Goal: Information Seeking & Learning: Learn about a topic

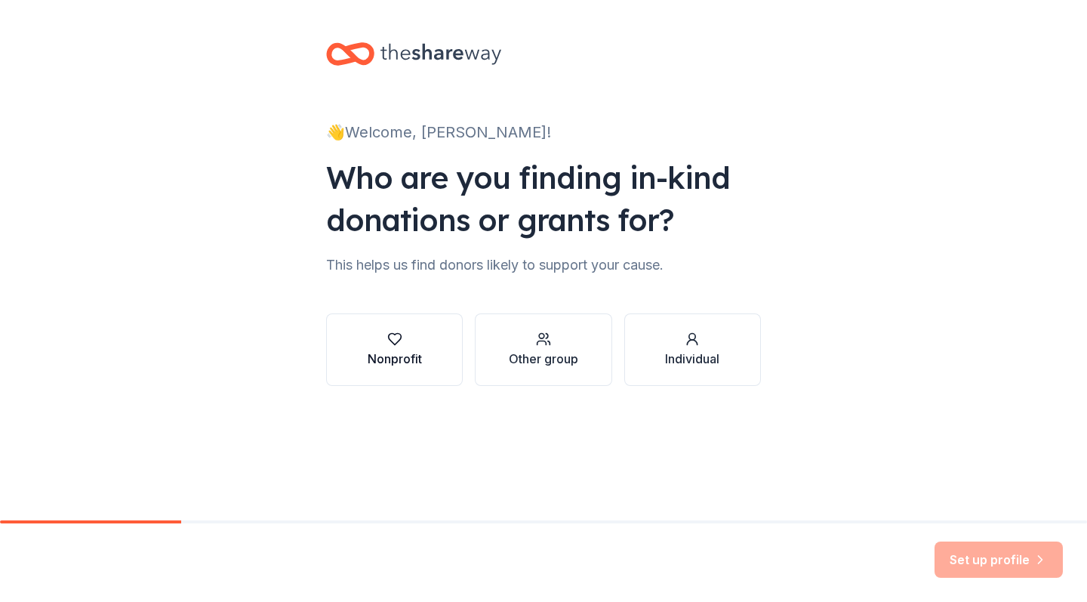
click at [383, 372] on button "Nonprofit" at bounding box center [394, 349] width 137 height 72
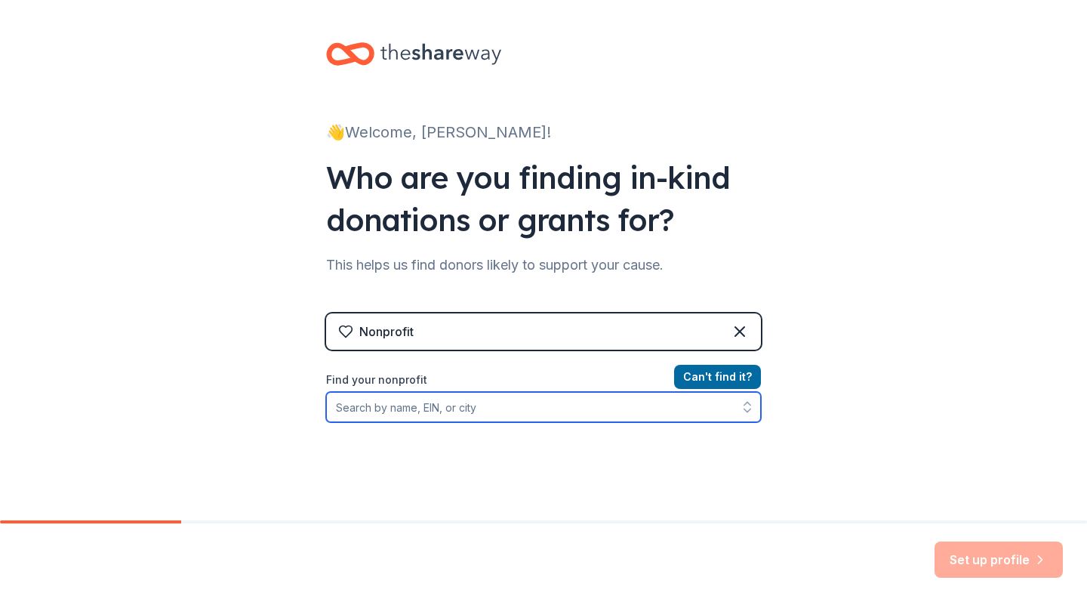
click at [536, 407] on input "Find your nonprofit" at bounding box center [543, 407] width 435 height 30
type input "accion latin"
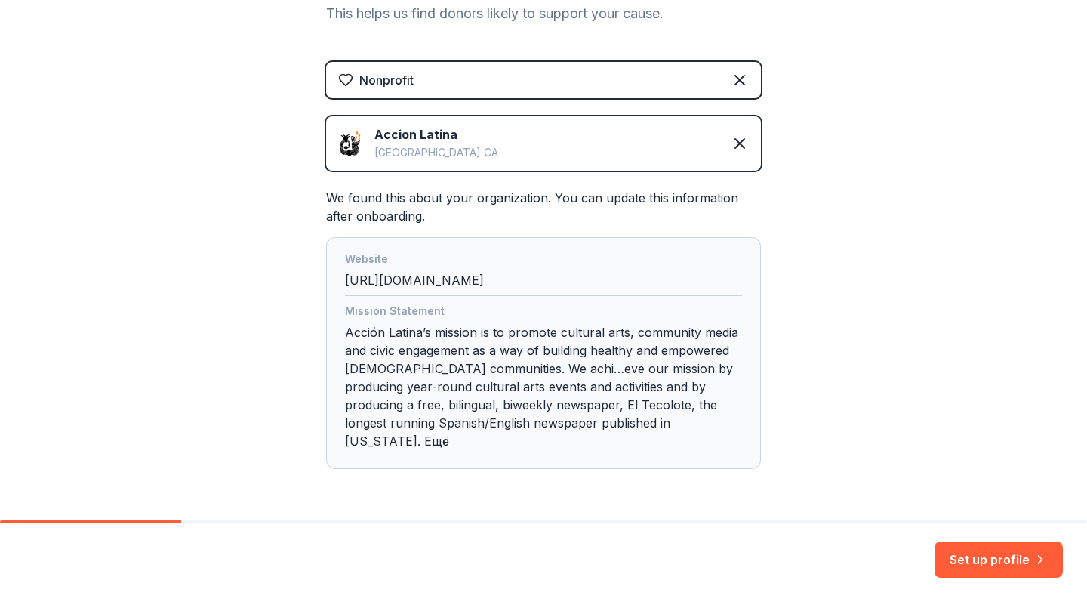
scroll to position [261, 0]
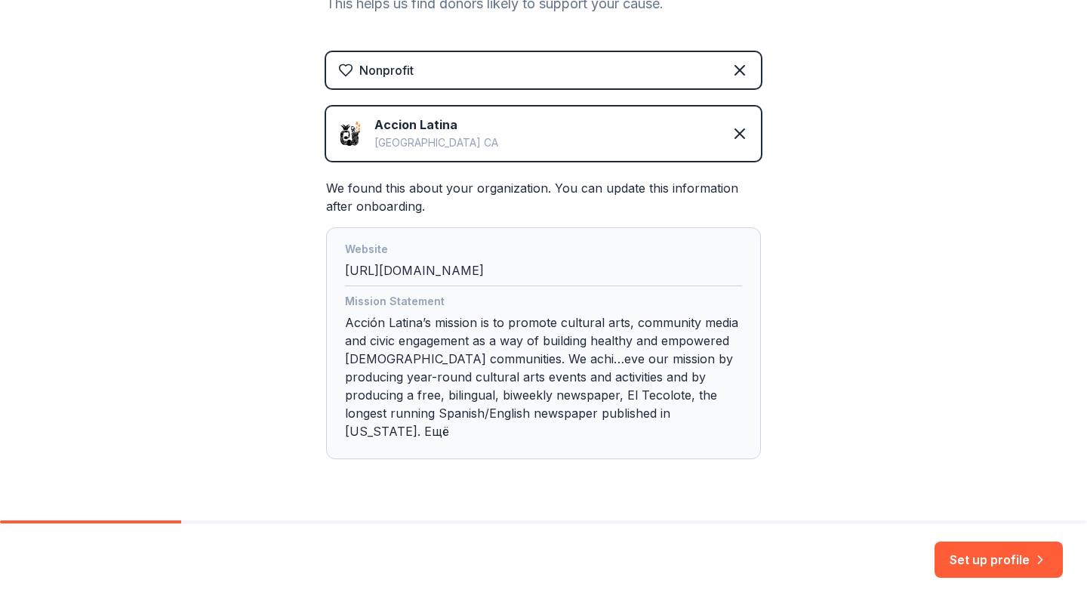
click at [357, 138] on img at bounding box center [350, 134] width 24 height 24
click at [1041, 562] on icon "button" at bounding box center [1040, 559] width 15 height 15
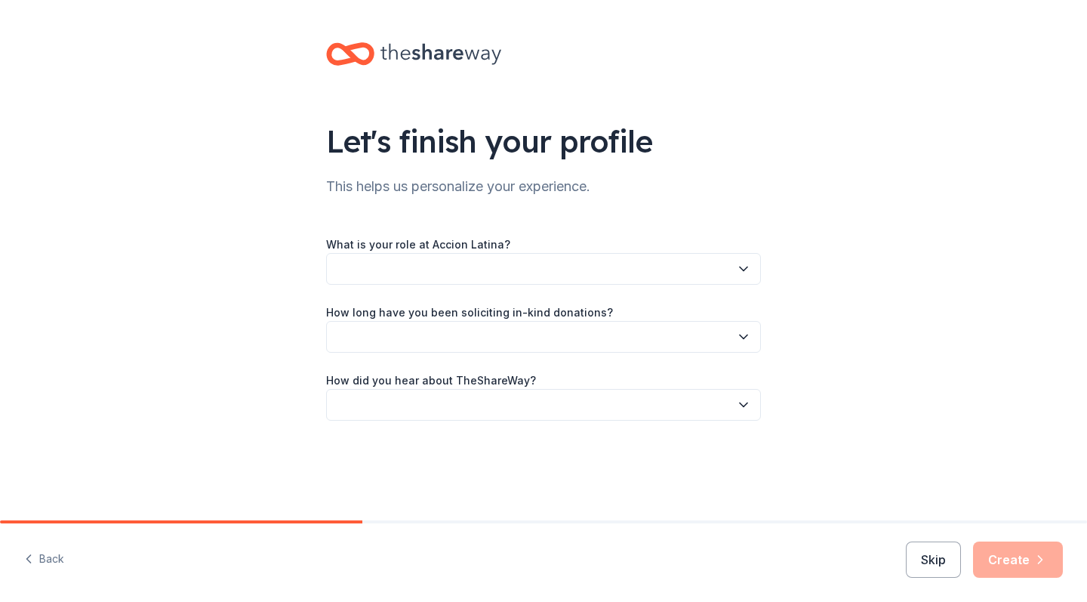
click at [712, 285] on div "What is your role at Accion Latina? How long have you been soliciting in-kind d…" at bounding box center [543, 328] width 435 height 186
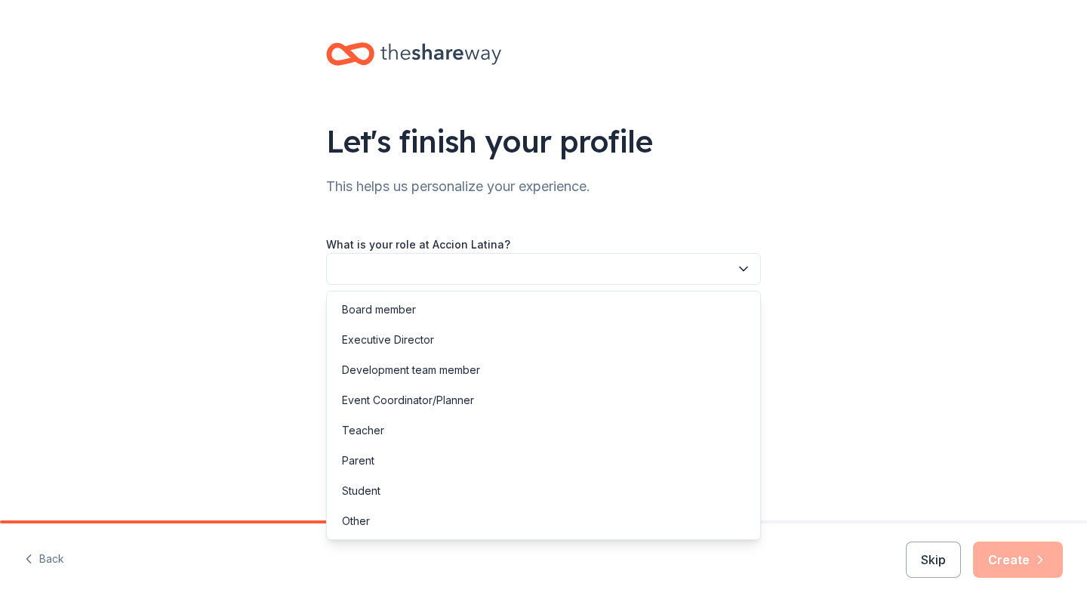
click at [708, 281] on button "button" at bounding box center [543, 269] width 435 height 32
click at [506, 399] on div "Event Coordinator/Planner" at bounding box center [543, 400] width 427 height 30
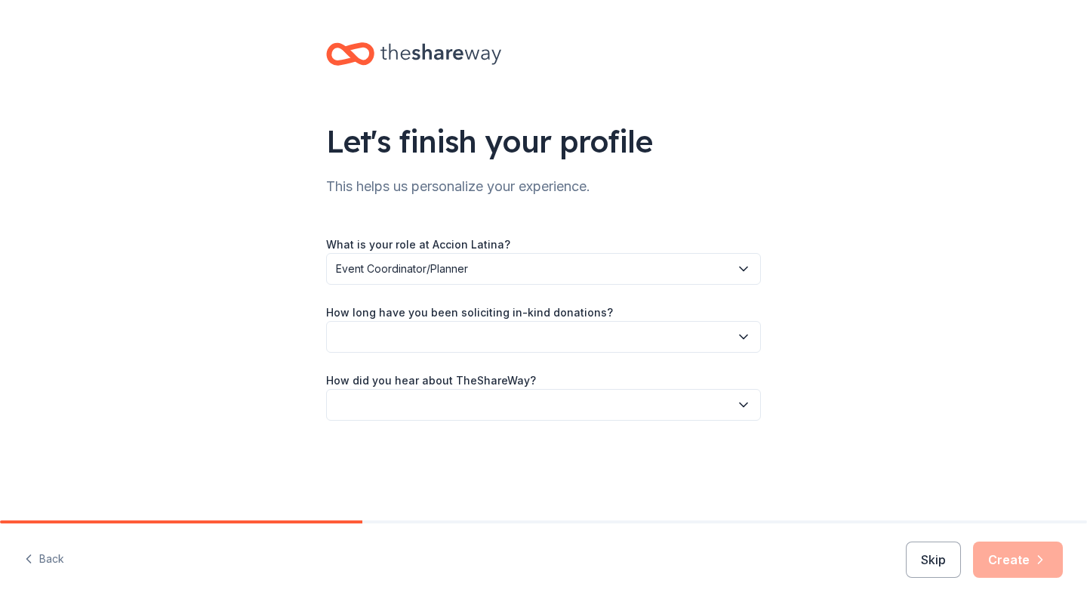
click at [523, 331] on button "button" at bounding box center [543, 337] width 435 height 32
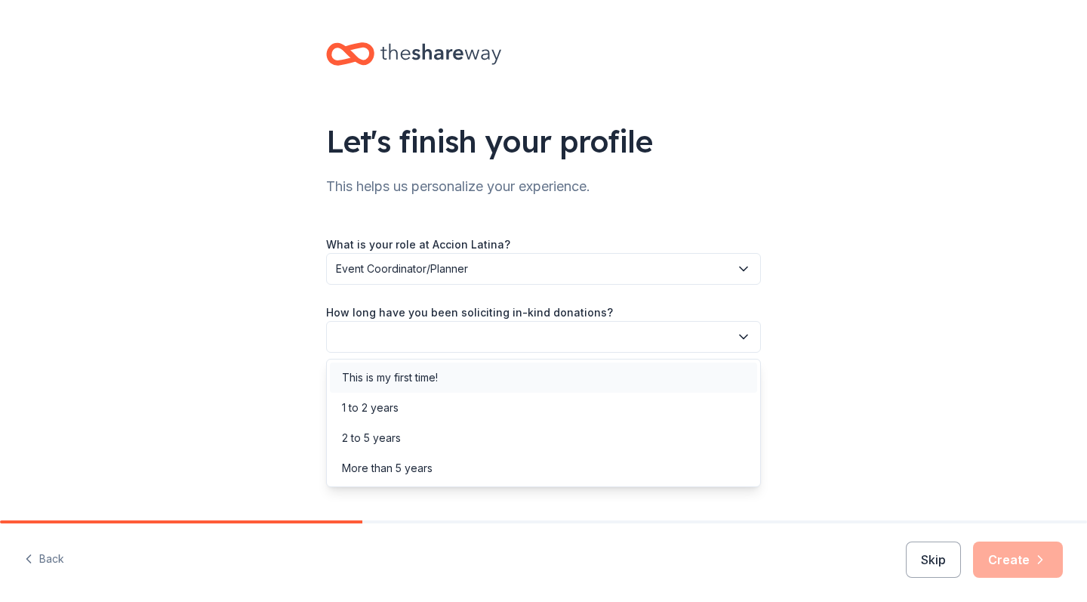
click at [513, 378] on div "This is my first time!" at bounding box center [543, 377] width 427 height 30
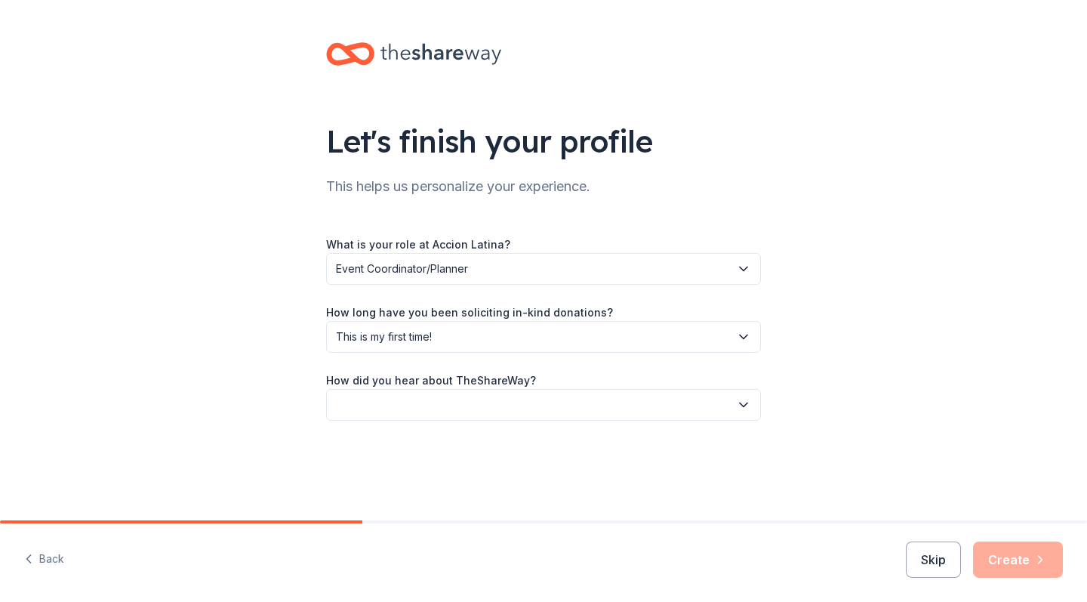
click at [488, 413] on button "button" at bounding box center [543, 405] width 435 height 32
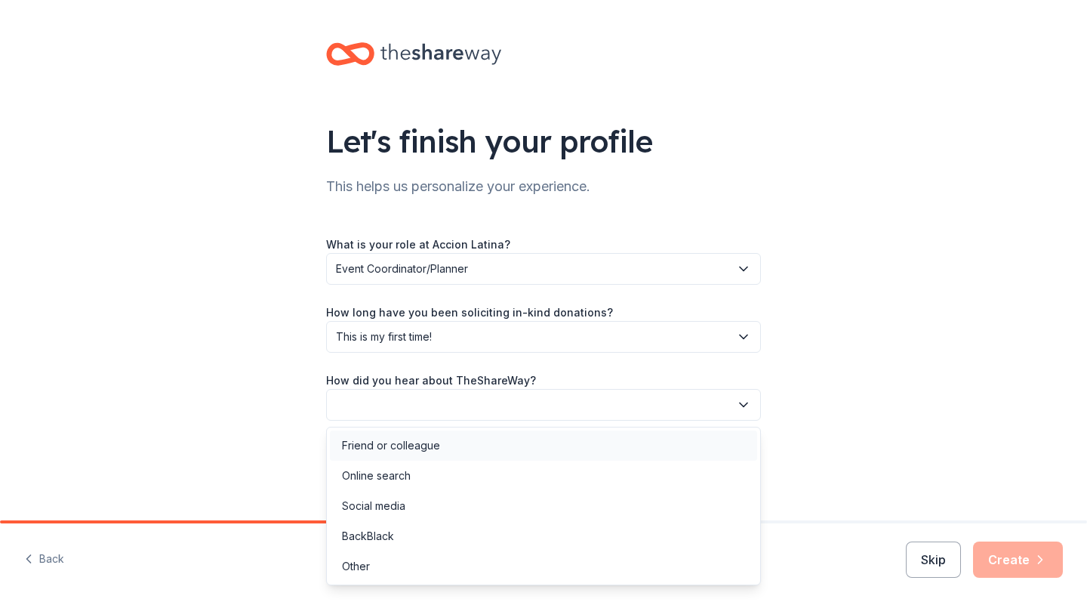
click at [464, 449] on div "Friend or colleague" at bounding box center [543, 445] width 427 height 30
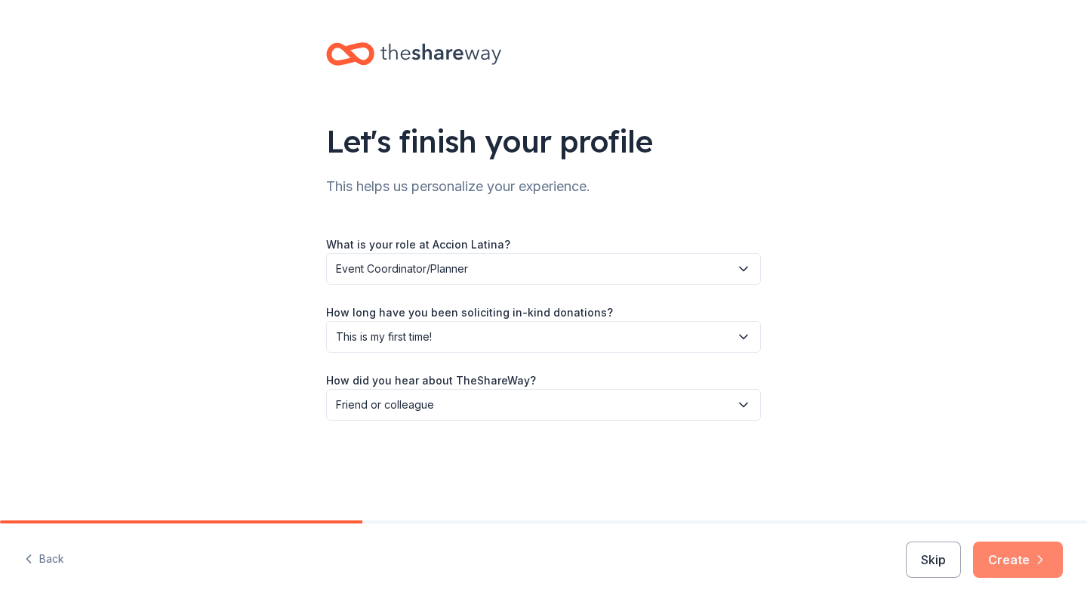
click at [1031, 550] on button "Create" at bounding box center [1018, 559] width 90 height 36
click at [1031, 550] on div "Skip Create" at bounding box center [984, 559] width 157 height 36
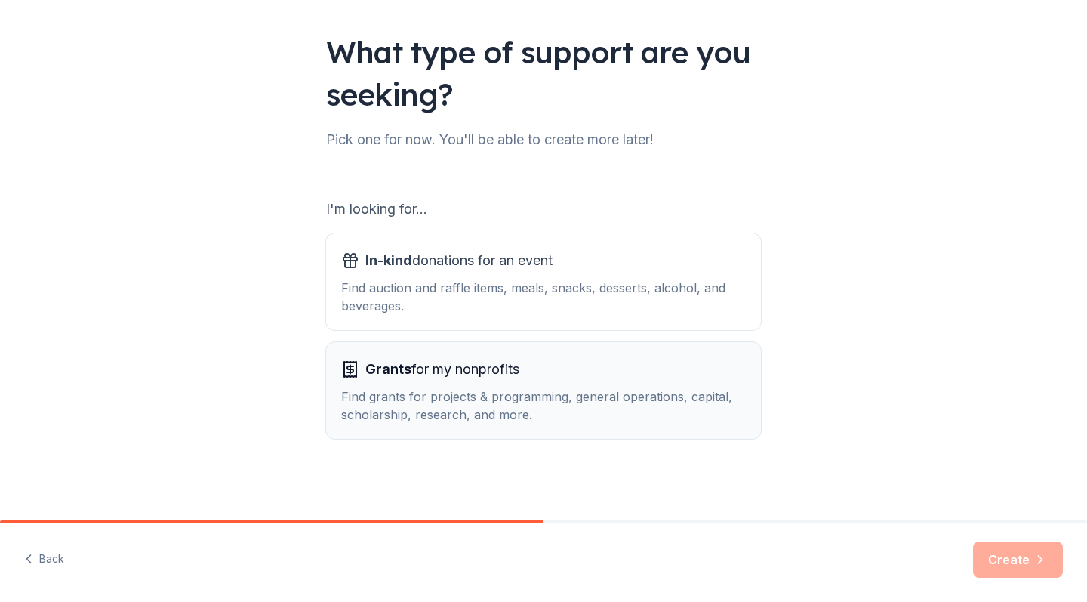
scroll to position [89, 0]
click at [662, 318] on button "In-kind donations for an event Find auction and raffle items, meals, snacks, de…" at bounding box center [543, 281] width 435 height 97
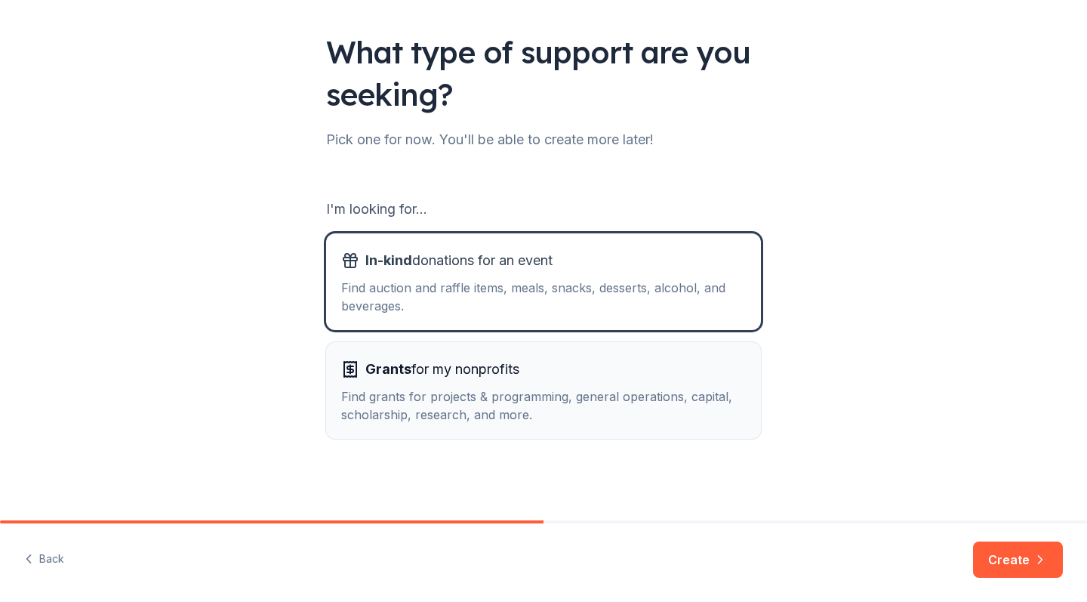
click at [665, 379] on div "Grants for my nonprofits" at bounding box center [543, 369] width 405 height 24
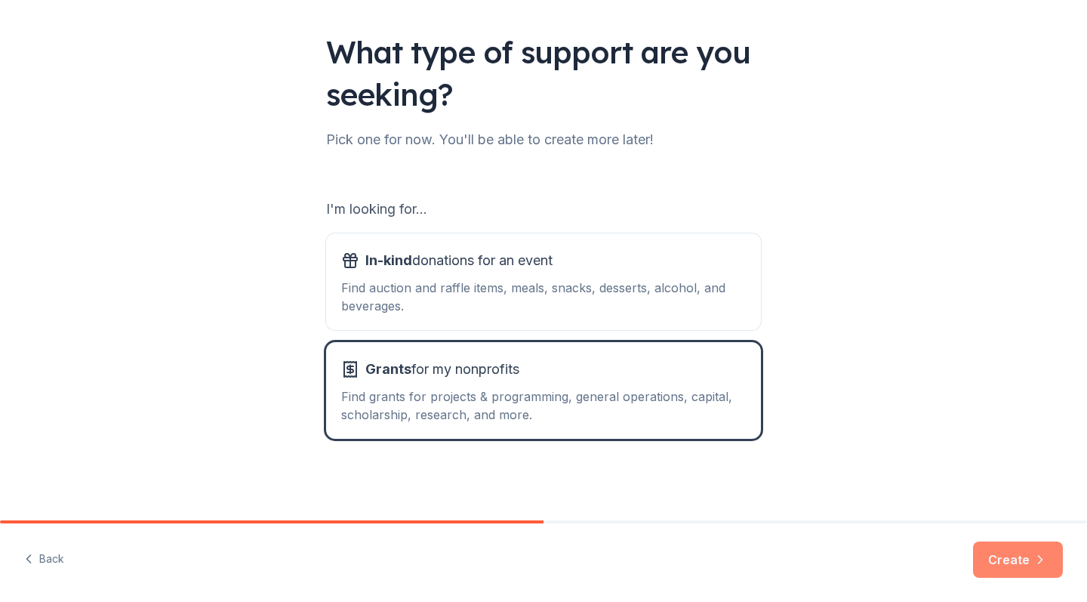
click at [1029, 572] on button "Create" at bounding box center [1018, 559] width 90 height 36
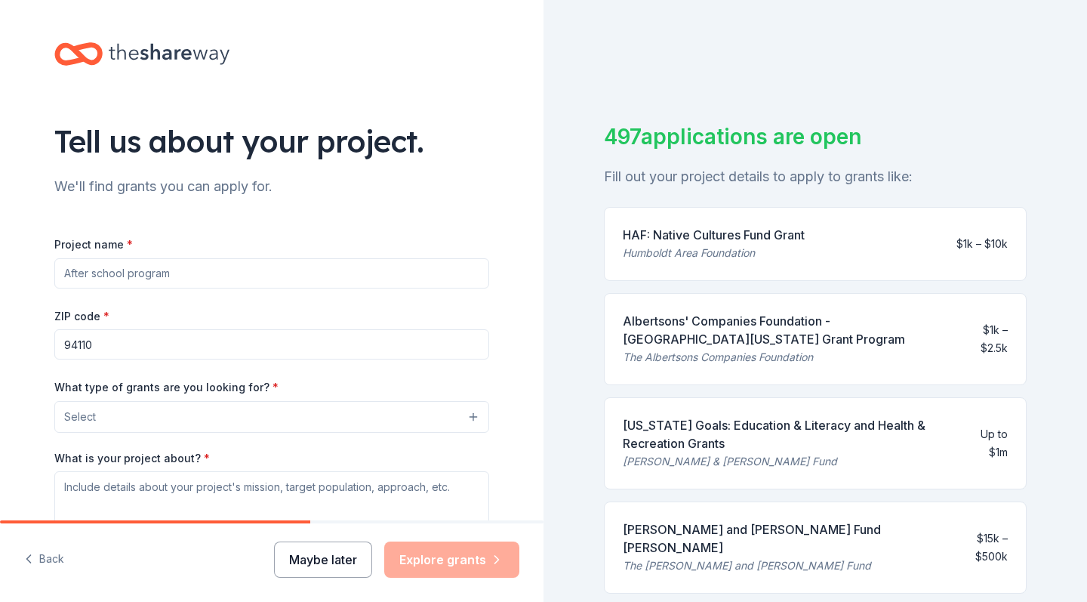
click at [319, 561] on button "Maybe later" at bounding box center [323, 559] width 98 height 36
click at [809, 264] on div "HAF: Native Cultures Fund Grant Humboldt Area Foundation $1k – $10k" at bounding box center [815, 244] width 423 height 74
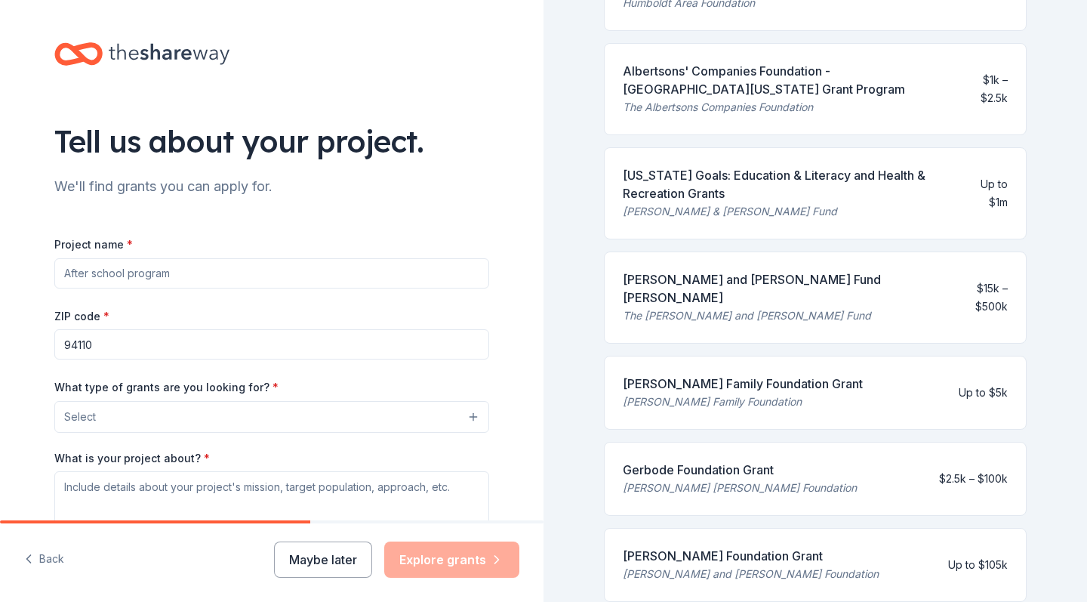
scroll to position [247, 0]
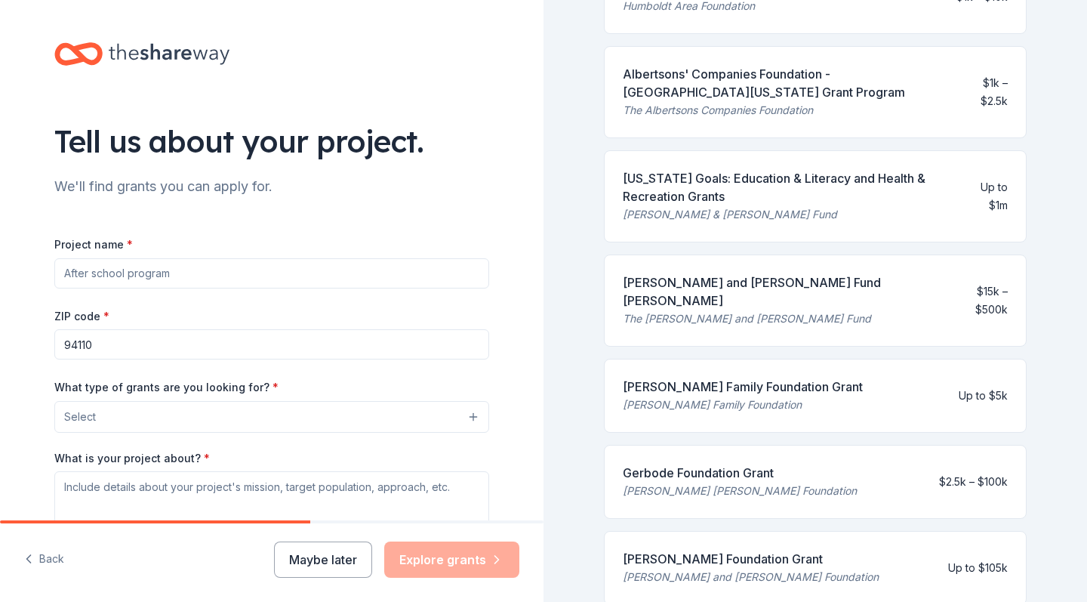
click at [337, 552] on button "Maybe later" at bounding box center [323, 559] width 98 height 36
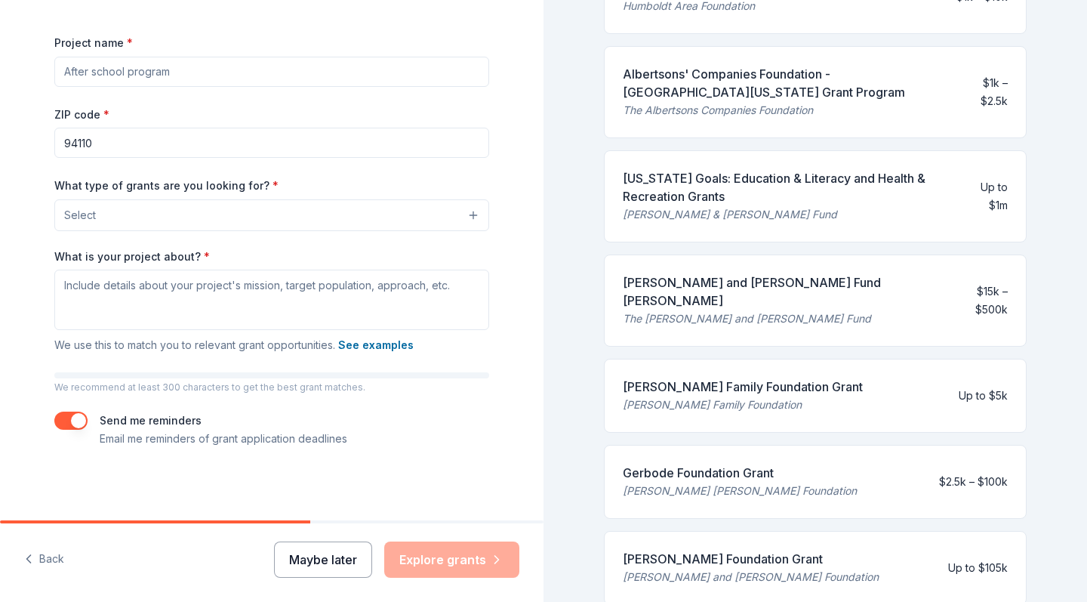
scroll to position [200, 0]
click at [325, 553] on button "Maybe later" at bounding box center [323, 559] width 98 height 36
click at [82, 424] on button "button" at bounding box center [70, 422] width 33 height 18
click at [331, 560] on button "Maybe later" at bounding box center [323, 559] width 98 height 36
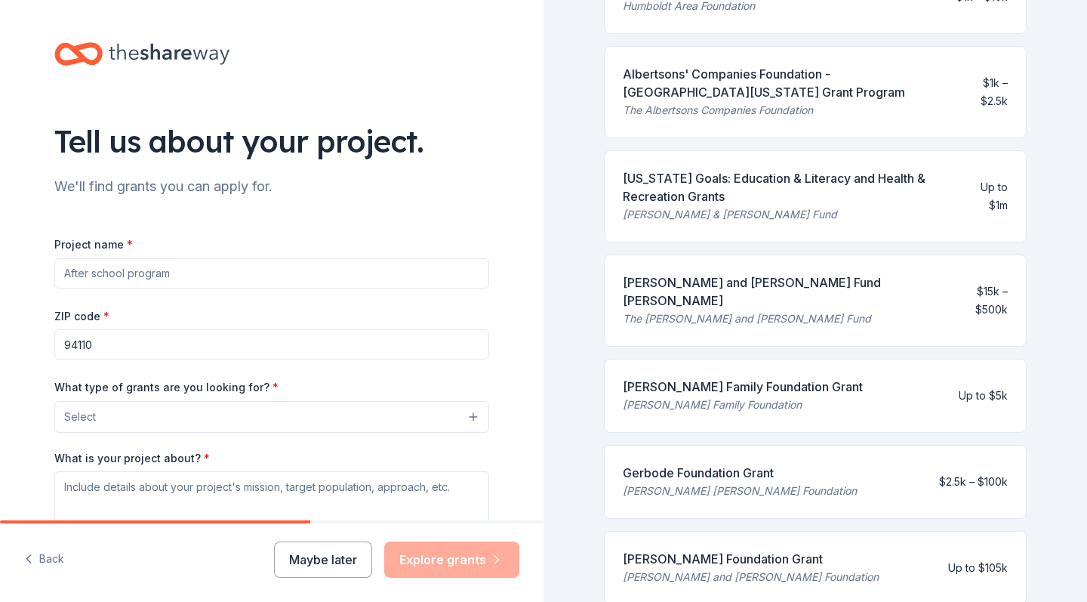
scroll to position [0, 0]
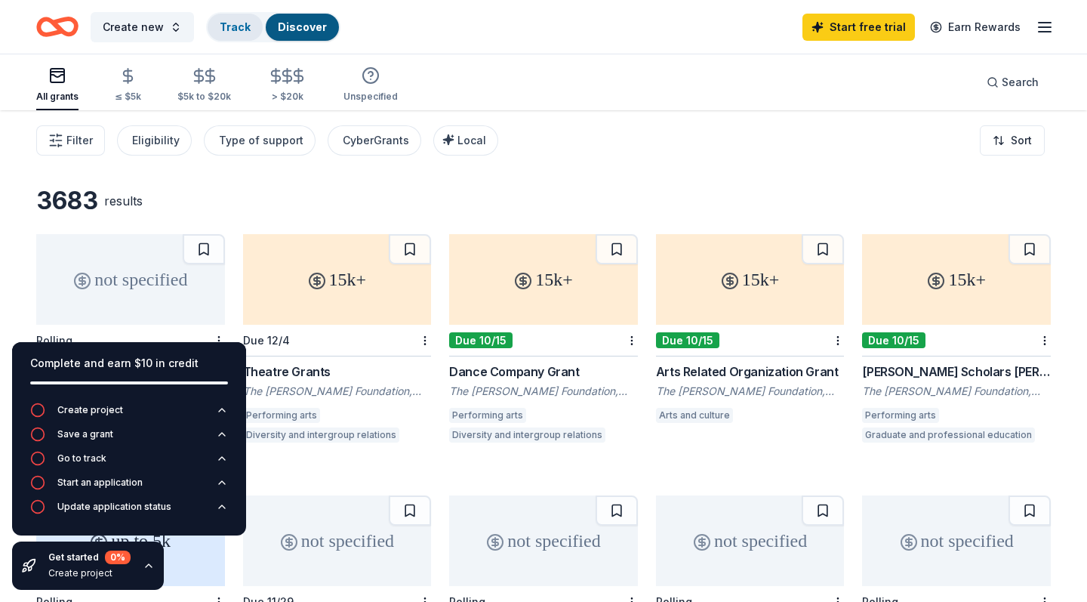
click at [248, 29] on div "Track" at bounding box center [235, 27] width 55 height 27
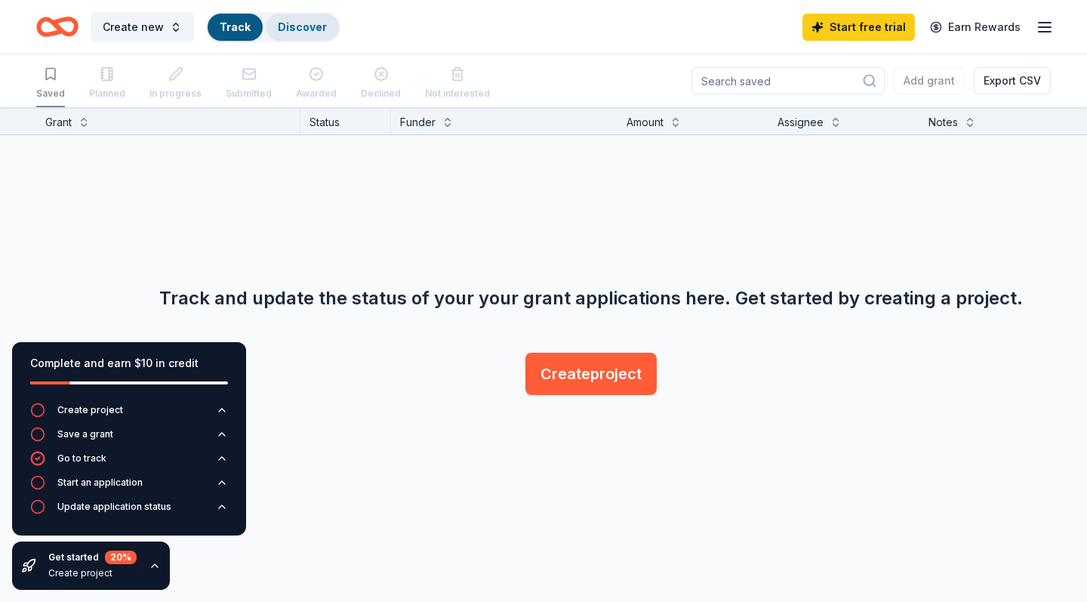
click at [306, 26] on link "Discover" at bounding box center [302, 26] width 49 height 13
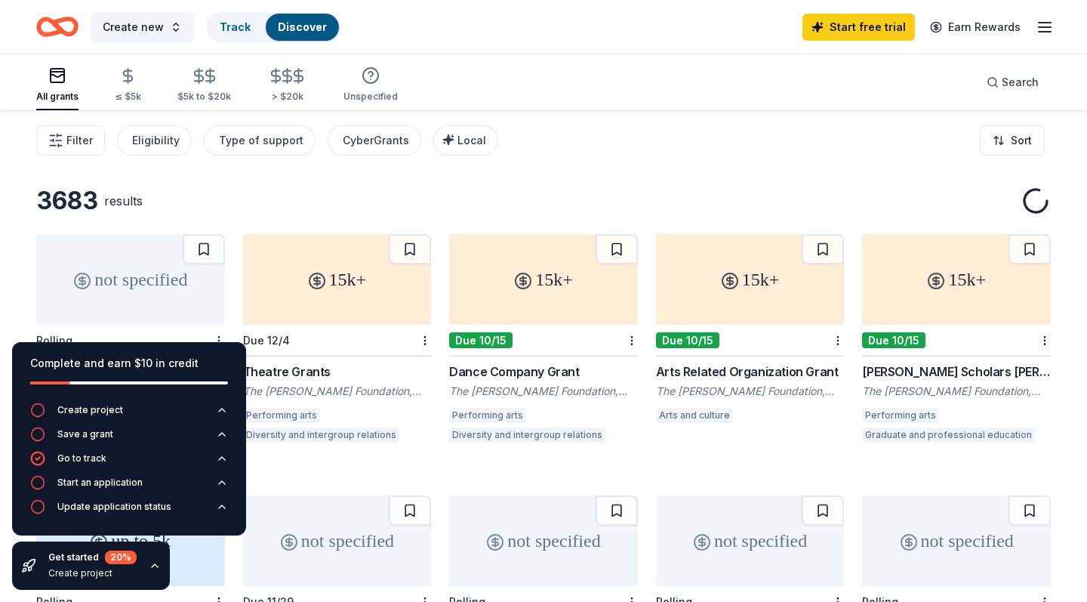
click at [305, 26] on link "Discover" at bounding box center [302, 26] width 49 height 13
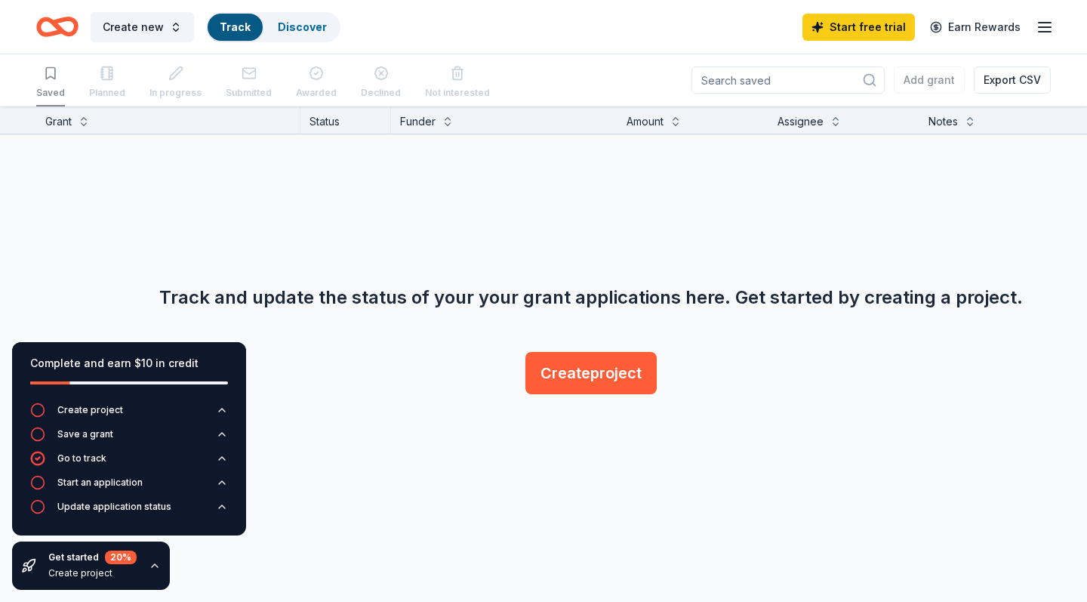
scroll to position [1, 0]
click at [331, 9] on div "Create new Track Discover Start free trial Earn Rewards" at bounding box center [543, 27] width 1087 height 54
click at [320, 17] on div "Discover" at bounding box center [302, 27] width 73 height 27
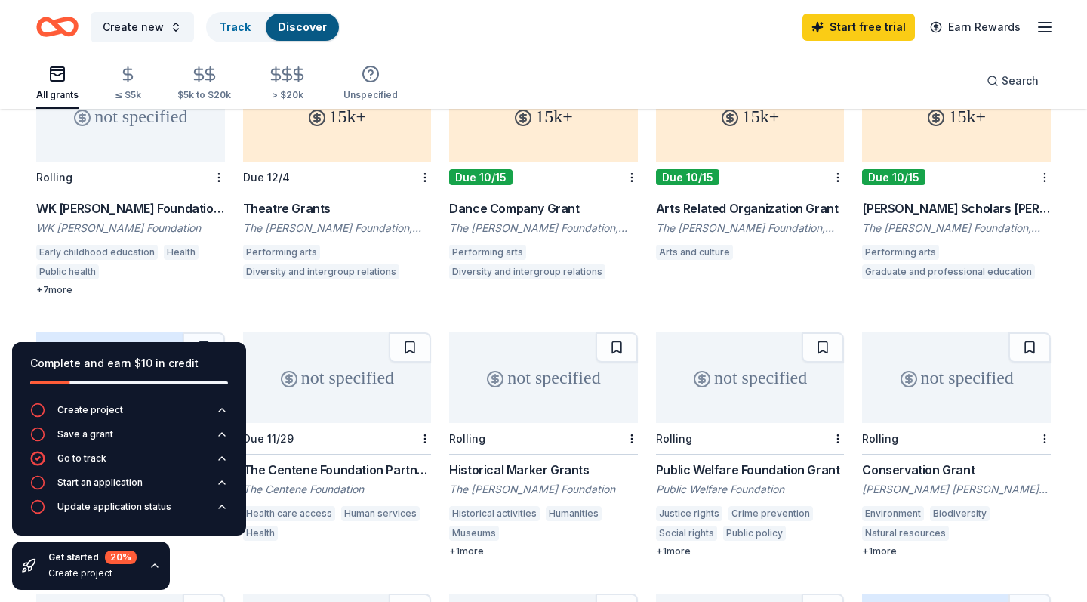
scroll to position [165, 0]
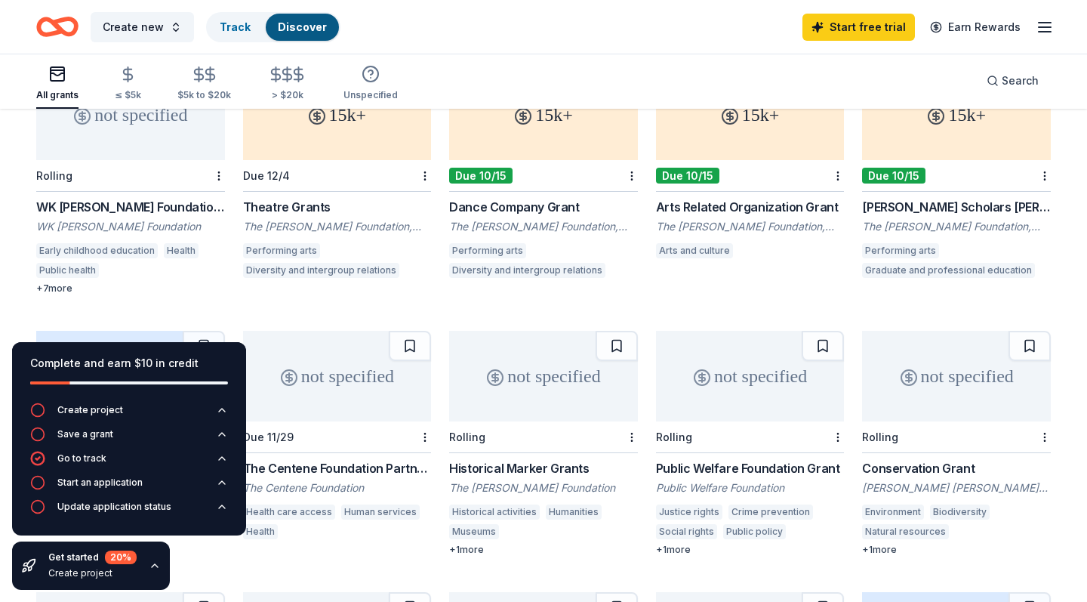
click at [314, 211] on div "Theatre Grants" at bounding box center [337, 207] width 189 height 18
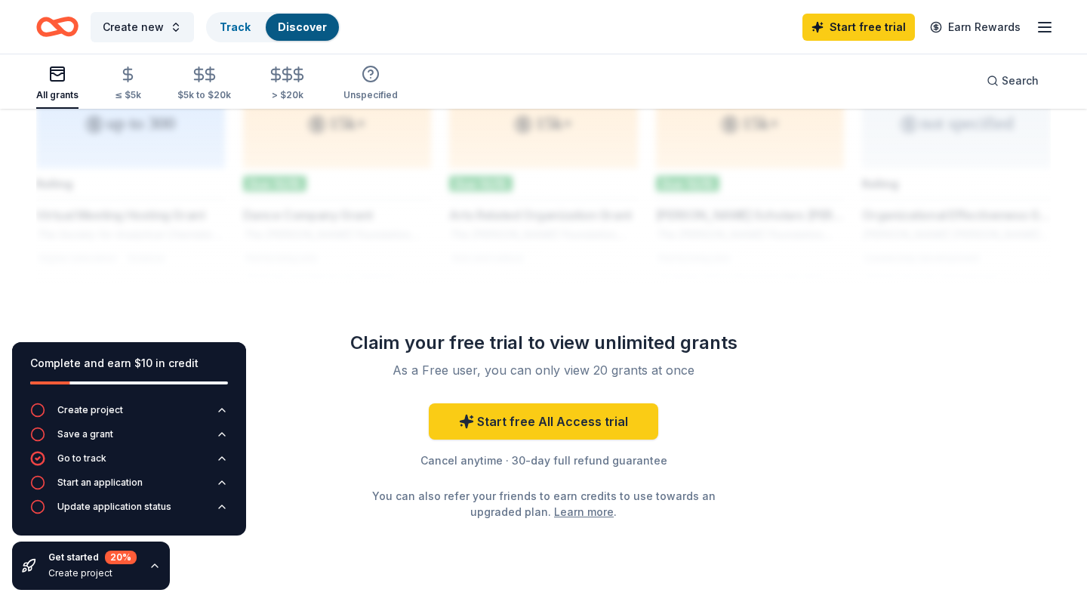
scroll to position [1241, 0]
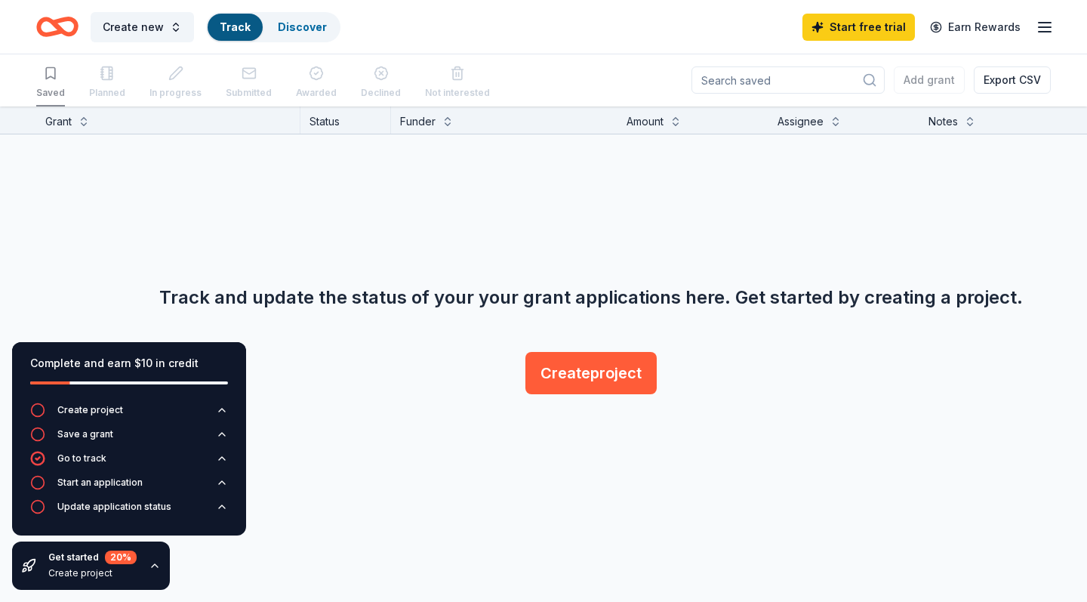
scroll to position [1, 0]
click at [172, 26] on button "Create new" at bounding box center [142, 27] width 103 height 30
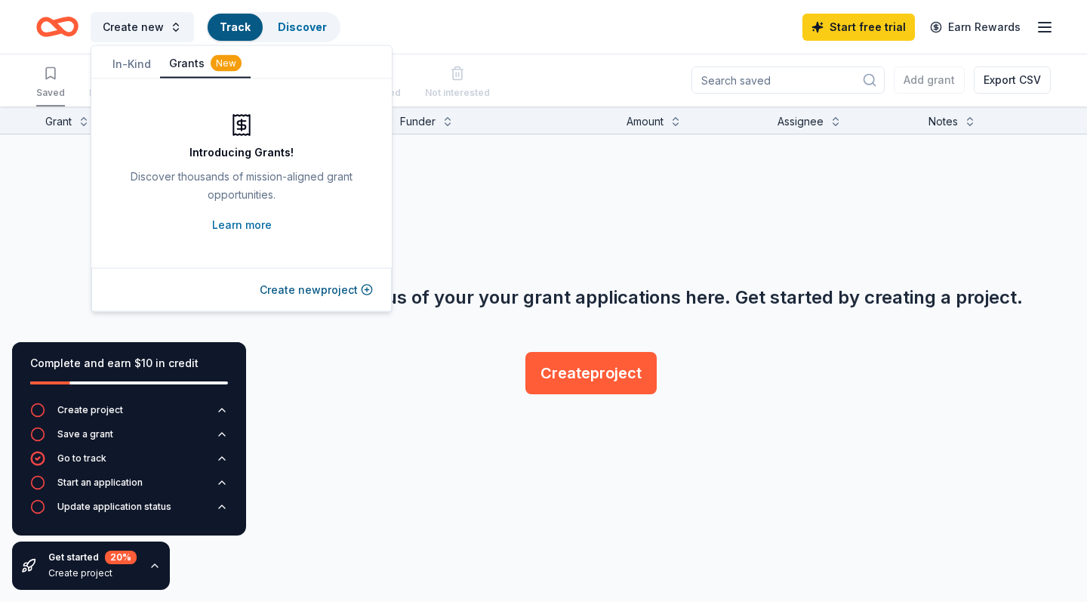
click at [390, 400] on div "Complete and earn $10 in credit Create project Save a grant Go to track Start a…" at bounding box center [543, 353] width 1087 height 495
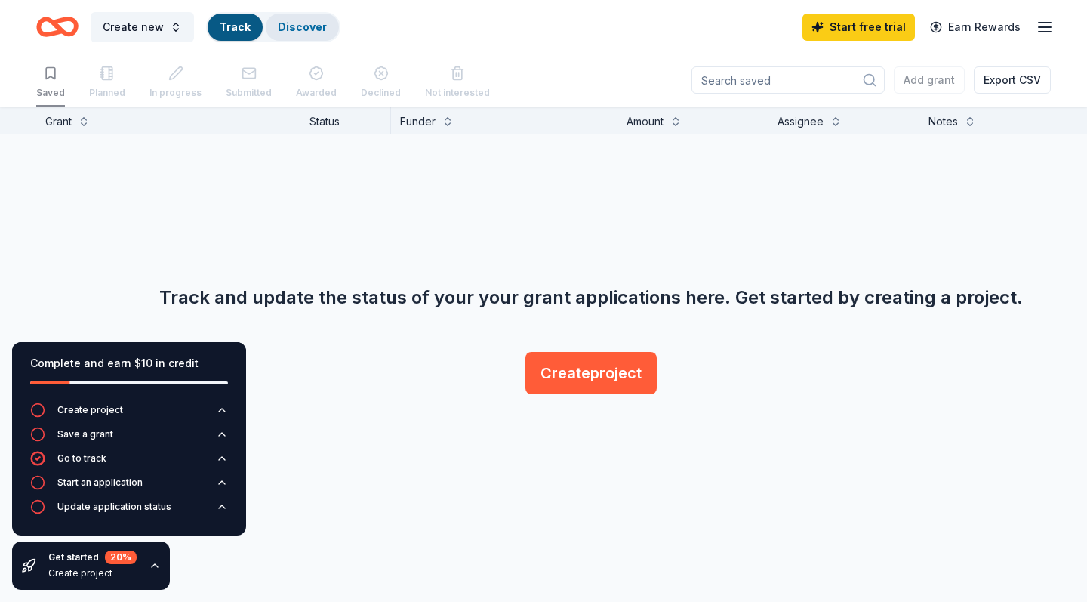
click at [316, 39] on div "Discover" at bounding box center [302, 27] width 73 height 27
click at [304, 23] on link "Discover" at bounding box center [302, 26] width 49 height 13
click at [310, 32] on link "Discover" at bounding box center [302, 26] width 49 height 13
click at [284, 33] on div "Discover" at bounding box center [302, 27] width 73 height 27
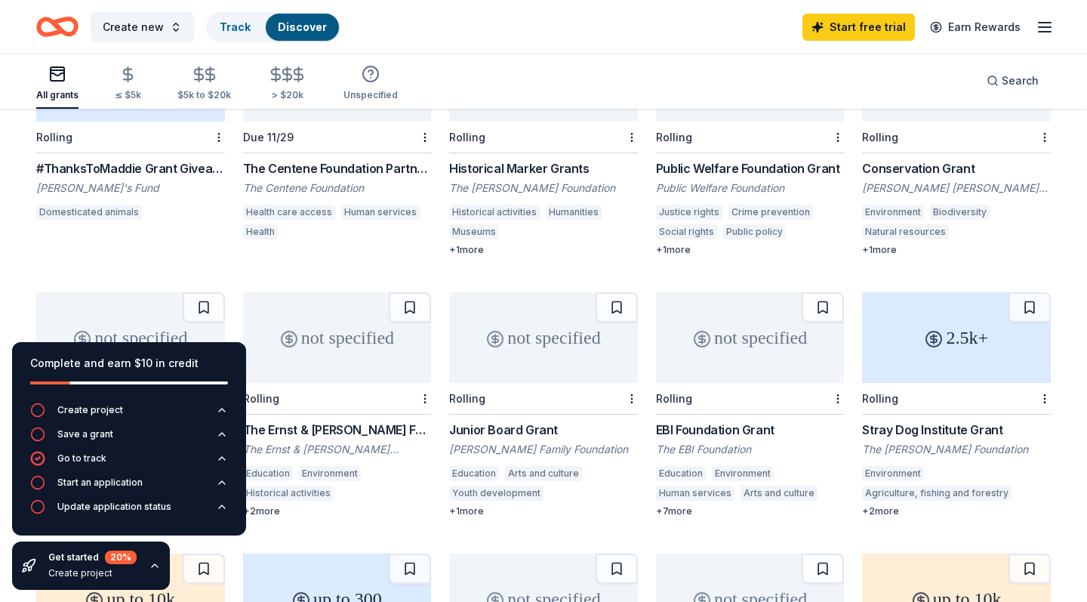
scroll to position [465, 0]
click at [713, 165] on div "Public Welfare Foundation Grant" at bounding box center [750, 168] width 189 height 18
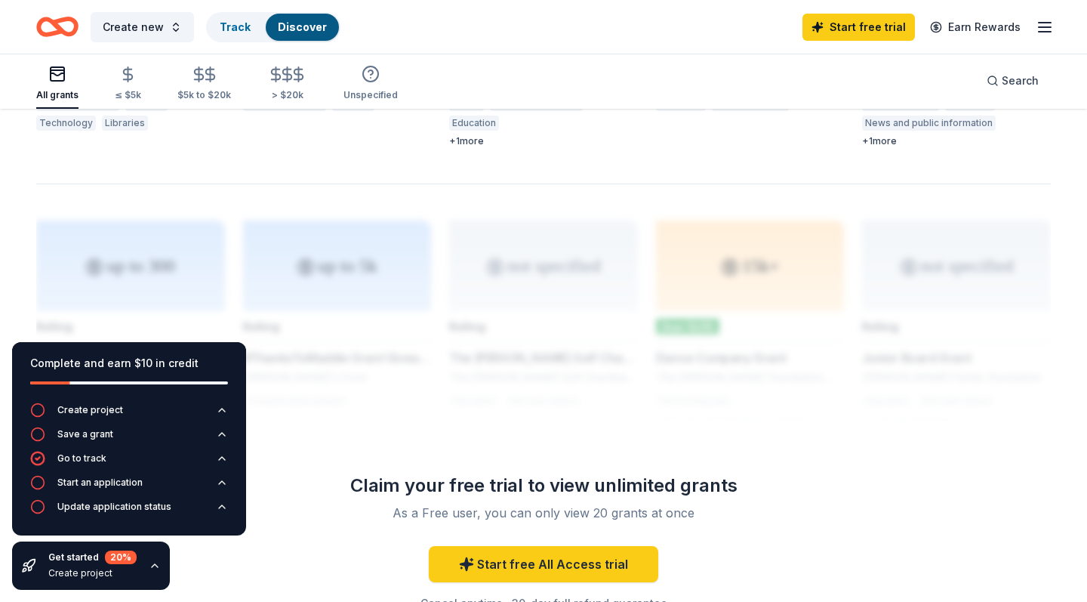
scroll to position [1096, 0]
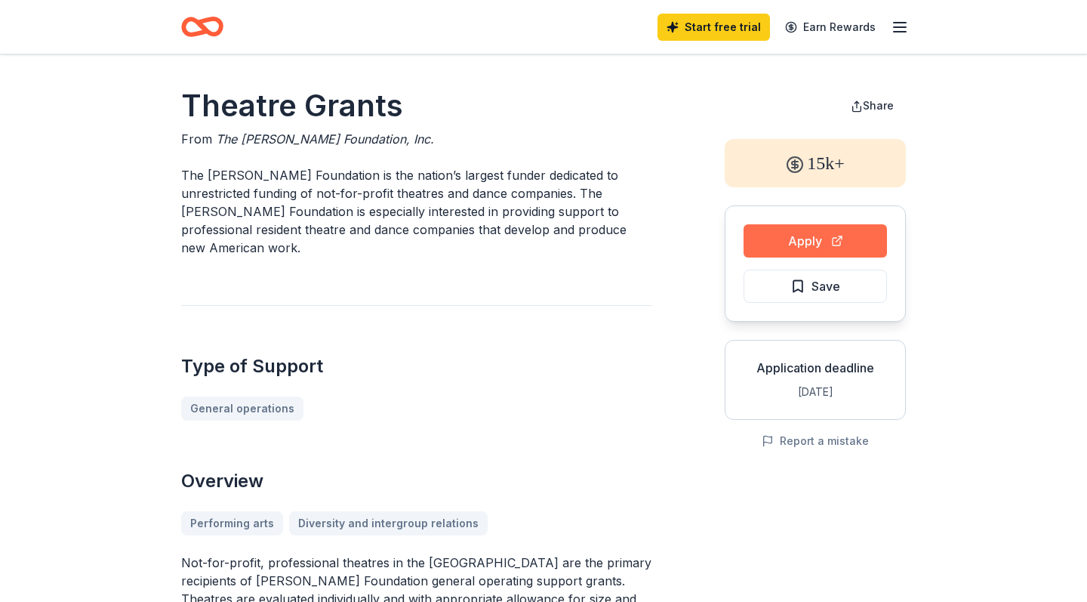
click at [767, 242] on button "Apply" at bounding box center [815, 240] width 143 height 33
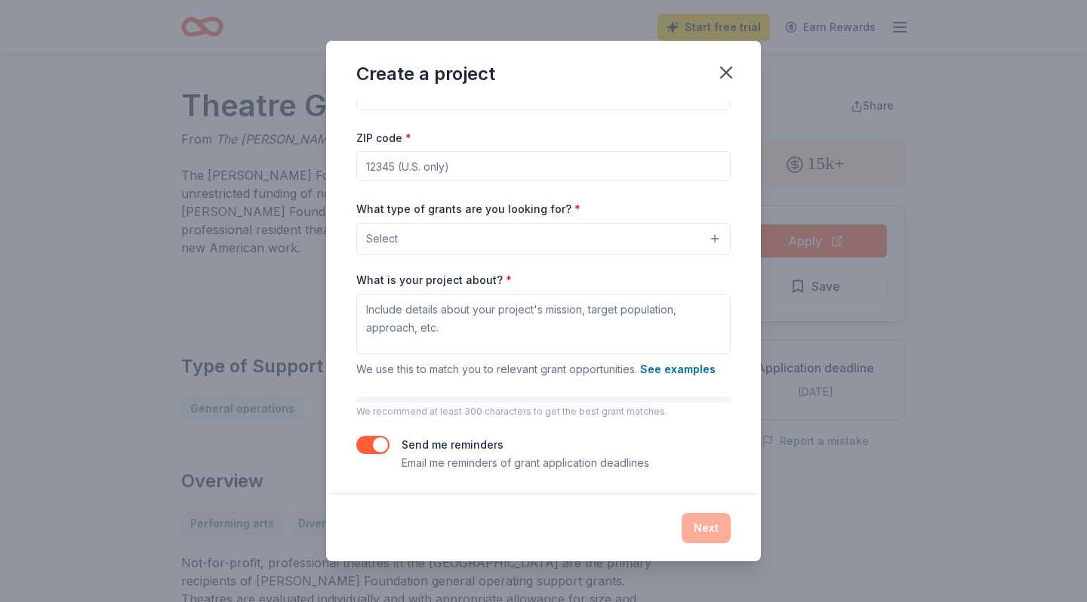
scroll to position [44, 0]
click at [724, 78] on icon "button" at bounding box center [726, 72] width 21 height 21
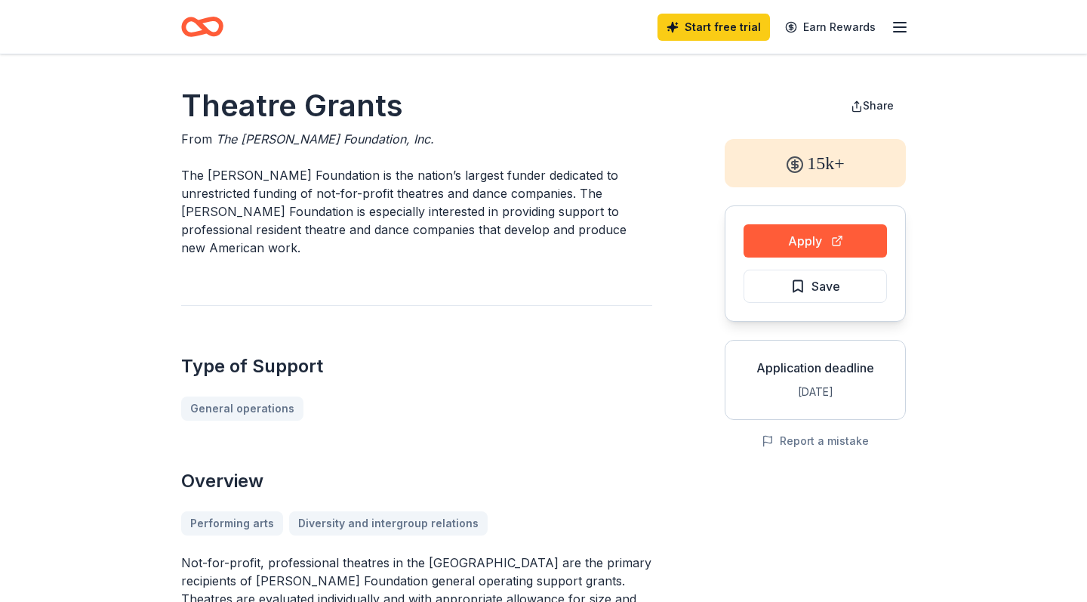
scroll to position [0, 0]
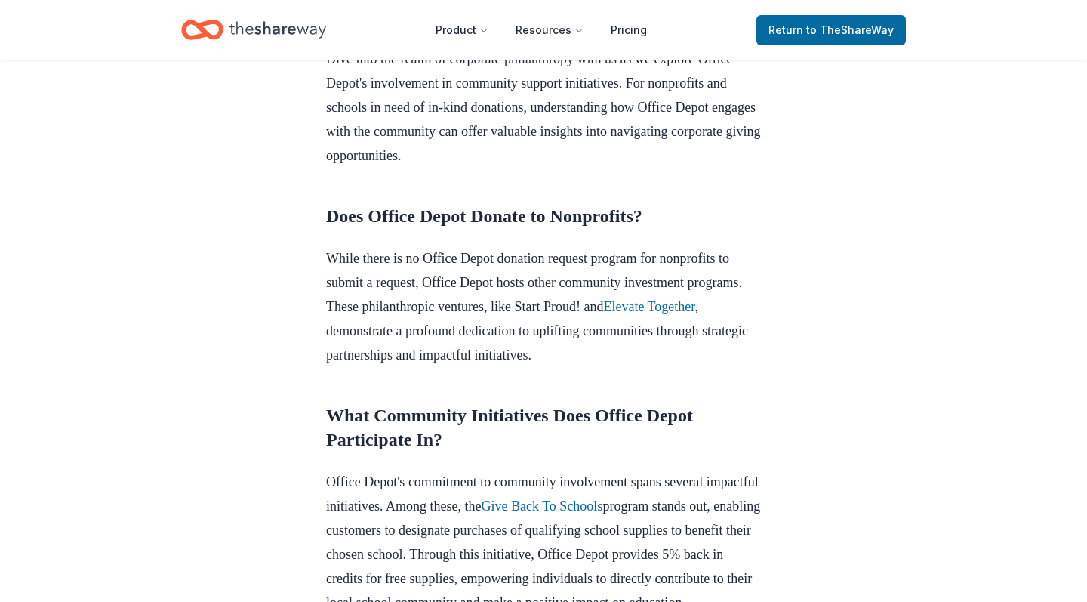
scroll to position [473, 0]
click at [603, 314] on link "Elevate Together" at bounding box center [648, 306] width 91 height 15
